Goal: Information Seeking & Learning: Understand process/instructions

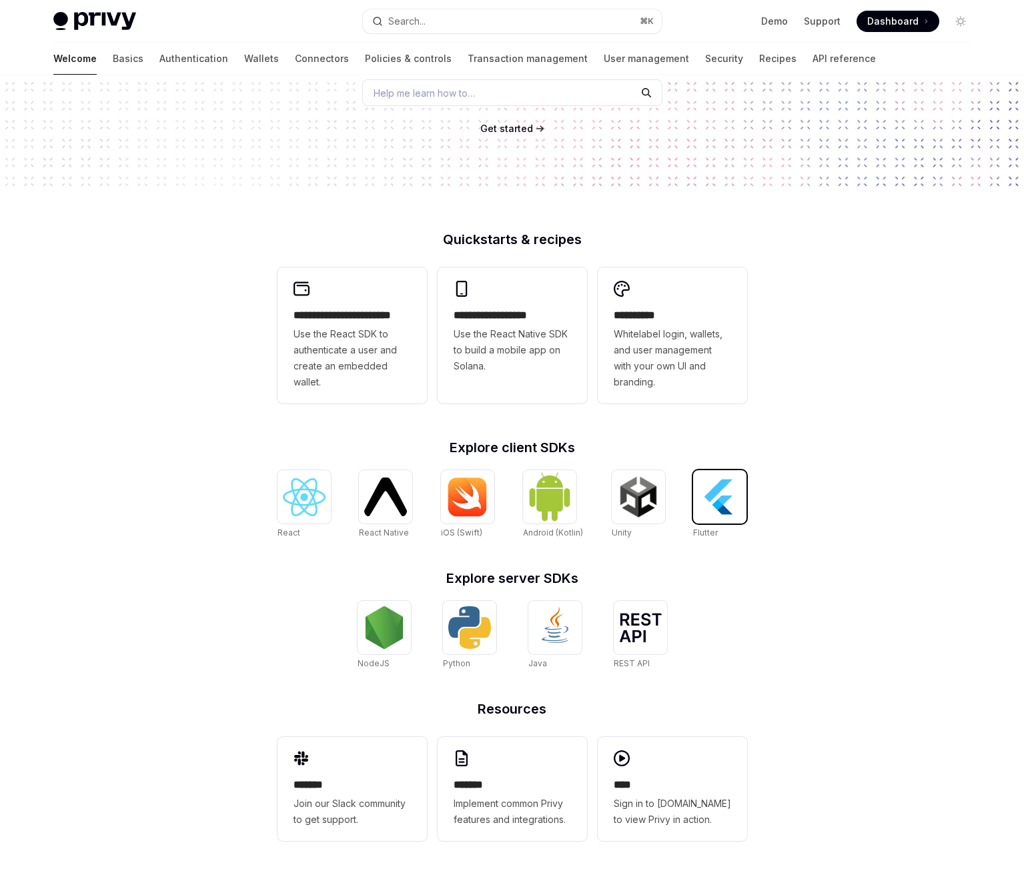
click at [724, 504] on img at bounding box center [719, 497] width 43 height 43
type textarea "*"
click at [101, 322] on div "**********" at bounding box center [512, 380] width 1024 height 986
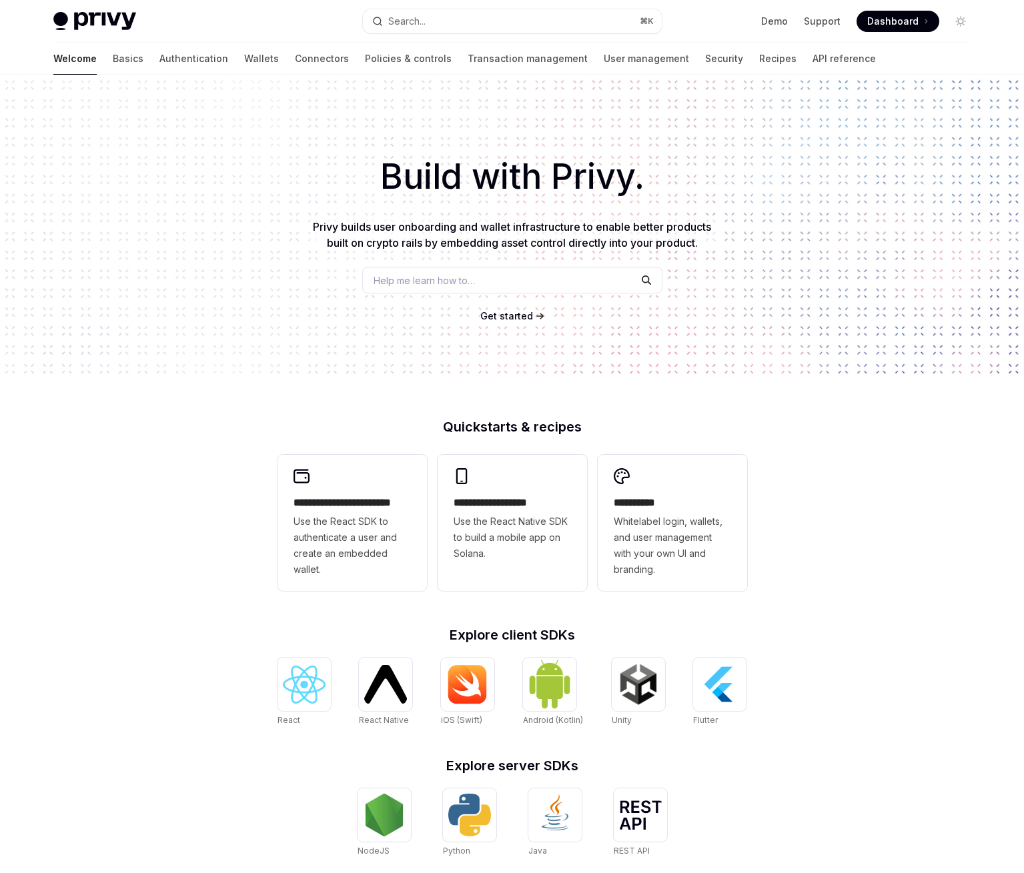
scroll to position [3, 0]
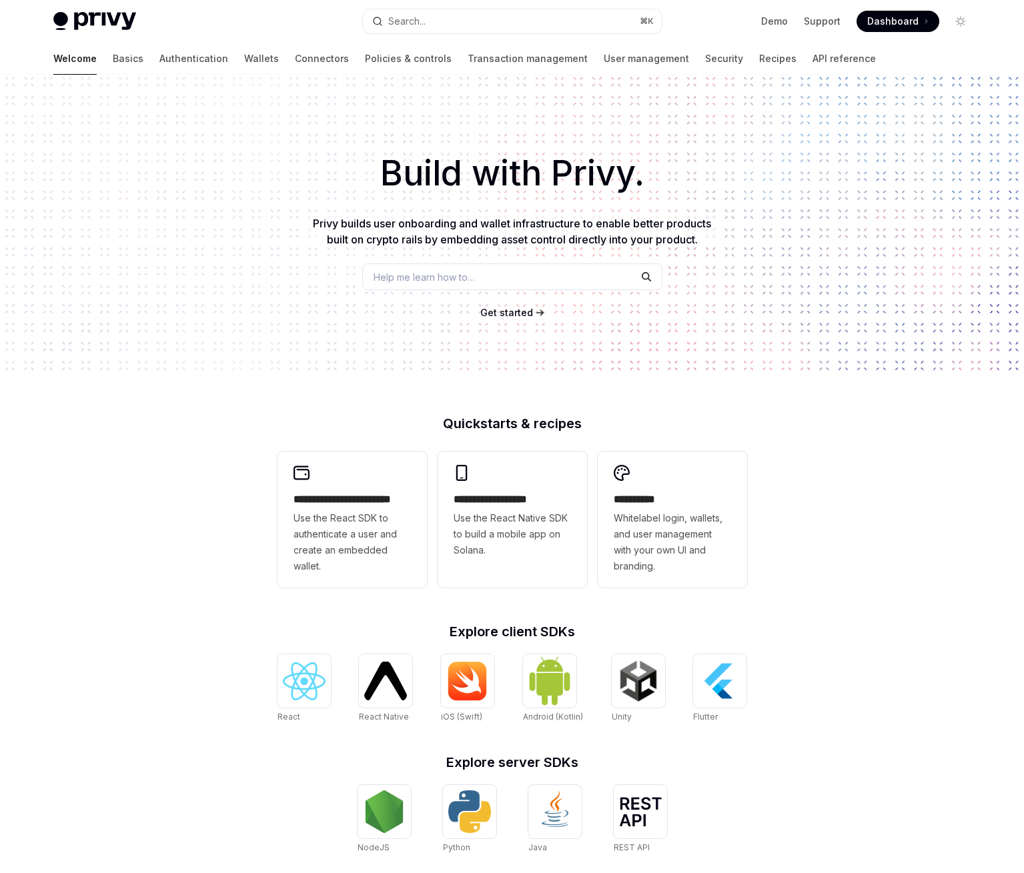
click at [458, 276] on span "Help me learn how to…" at bounding box center [424, 277] width 101 height 14
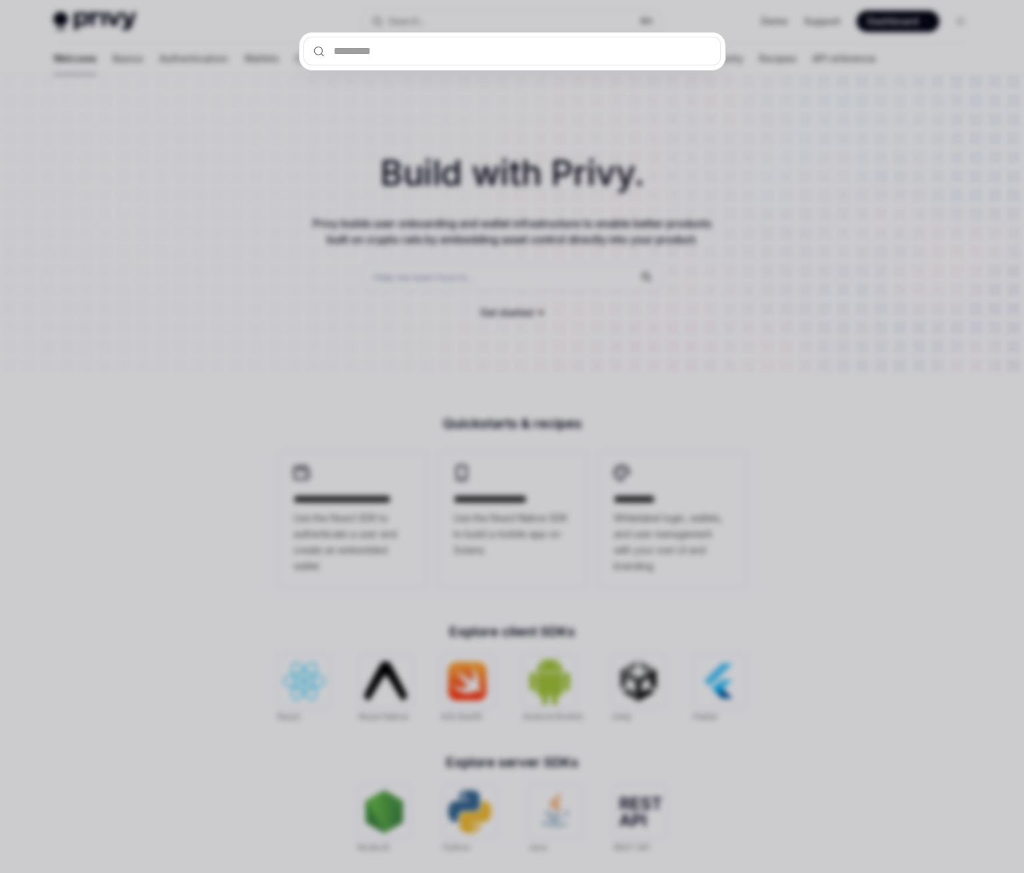
click at [224, 296] on div at bounding box center [512, 436] width 1024 height 873
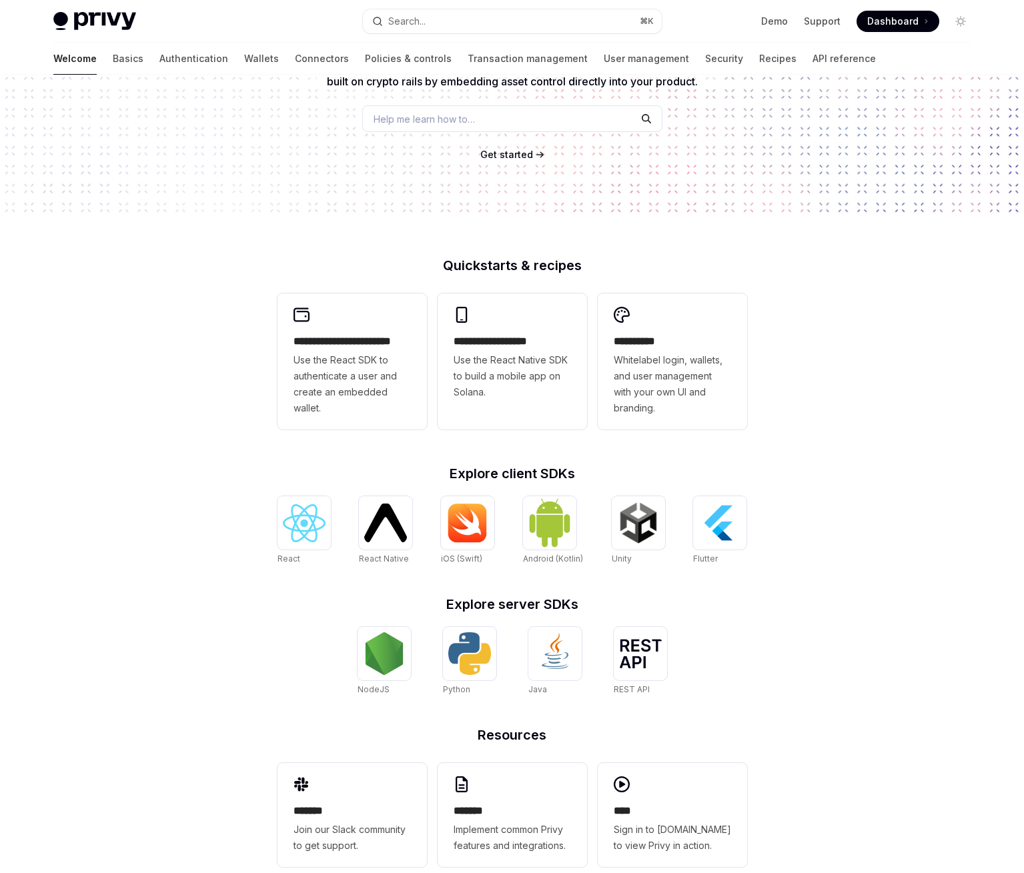
scroll to position [187, 0]
